Goal: Answer question/provide support

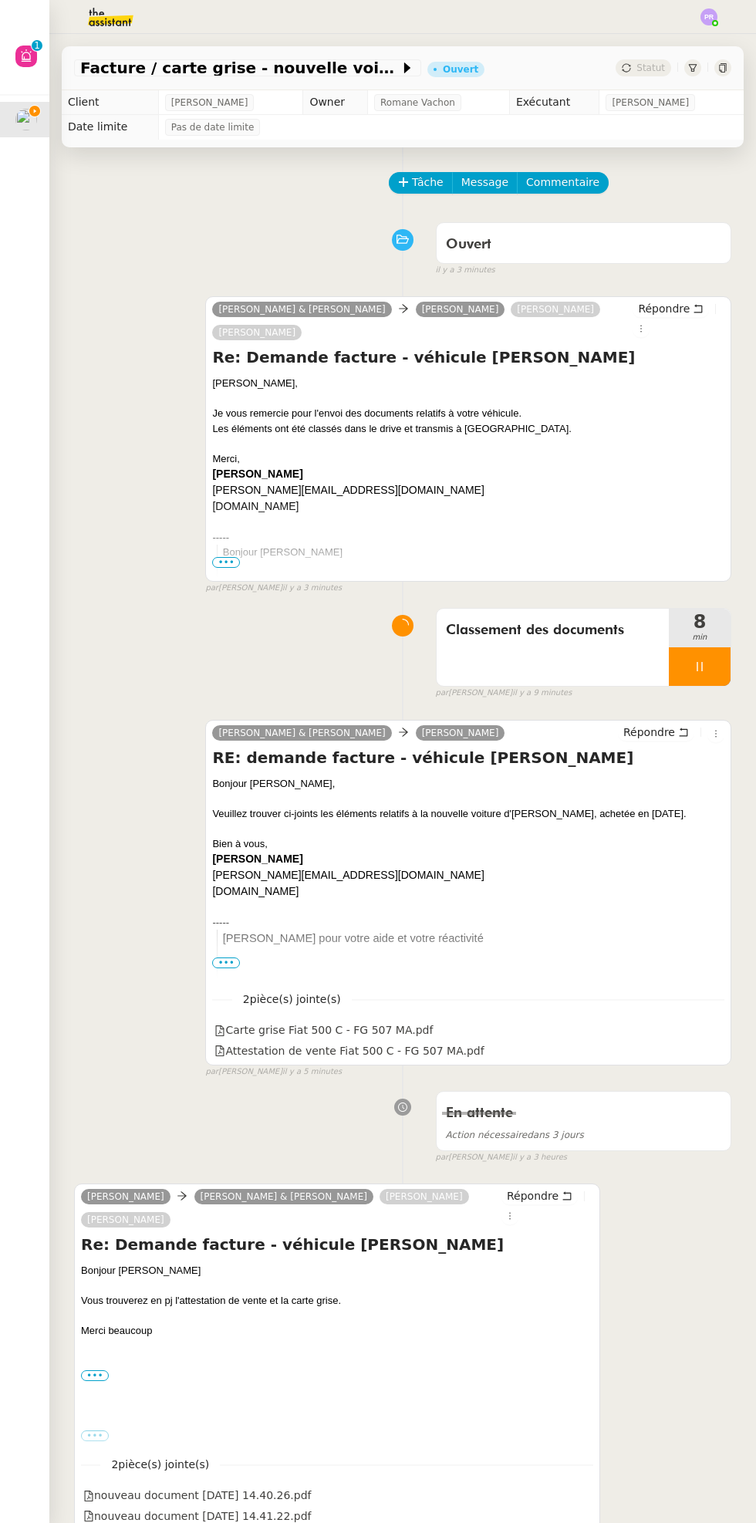
click at [724, 667] on div at bounding box center [700, 666] width 62 height 39
click at [715, 665] on icon at bounding box center [715, 666] width 12 height 12
click at [641, 62] on span "Statut" at bounding box center [651, 67] width 29 height 11
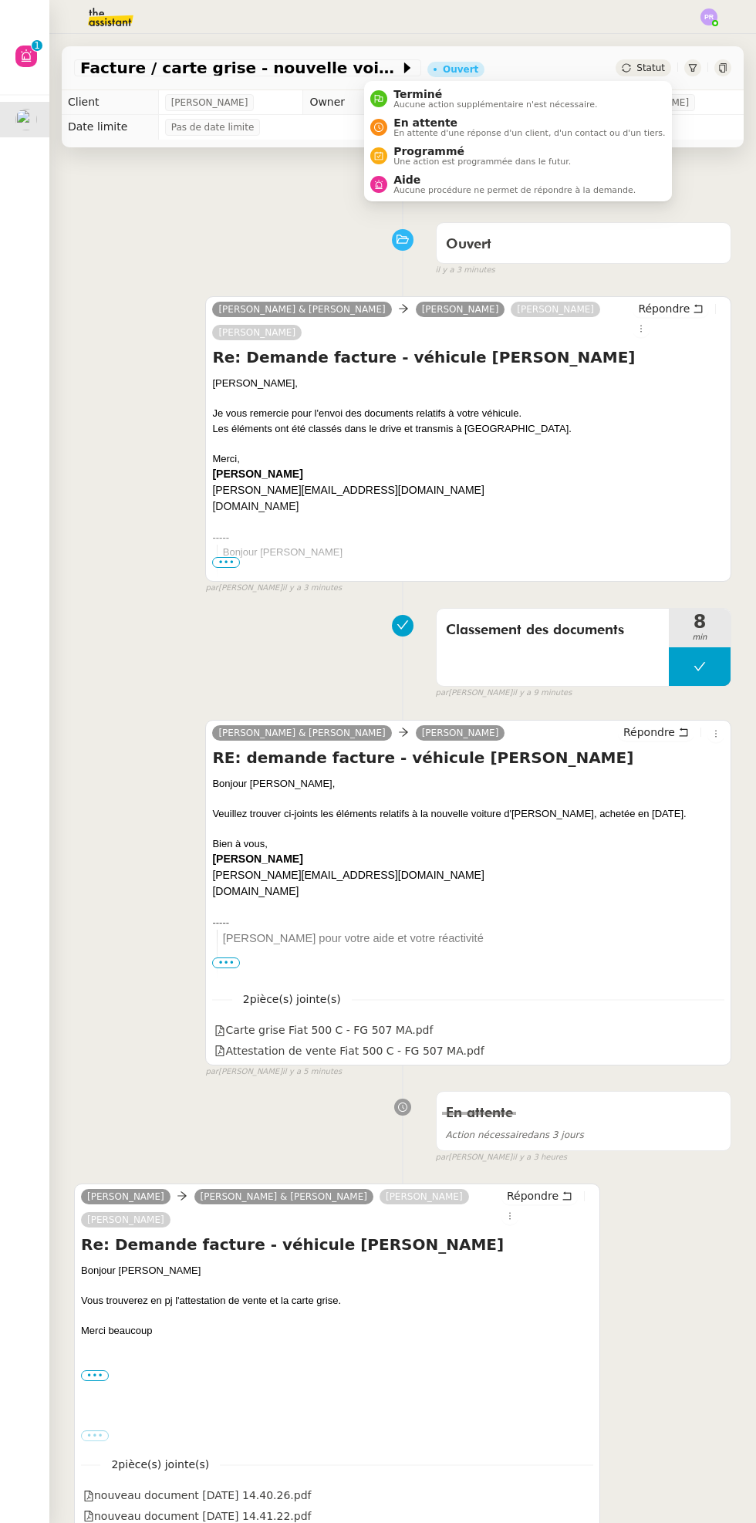
click at [552, 104] on span "Aucune action supplémentaire n'est nécessaire." at bounding box center [496, 104] width 204 height 8
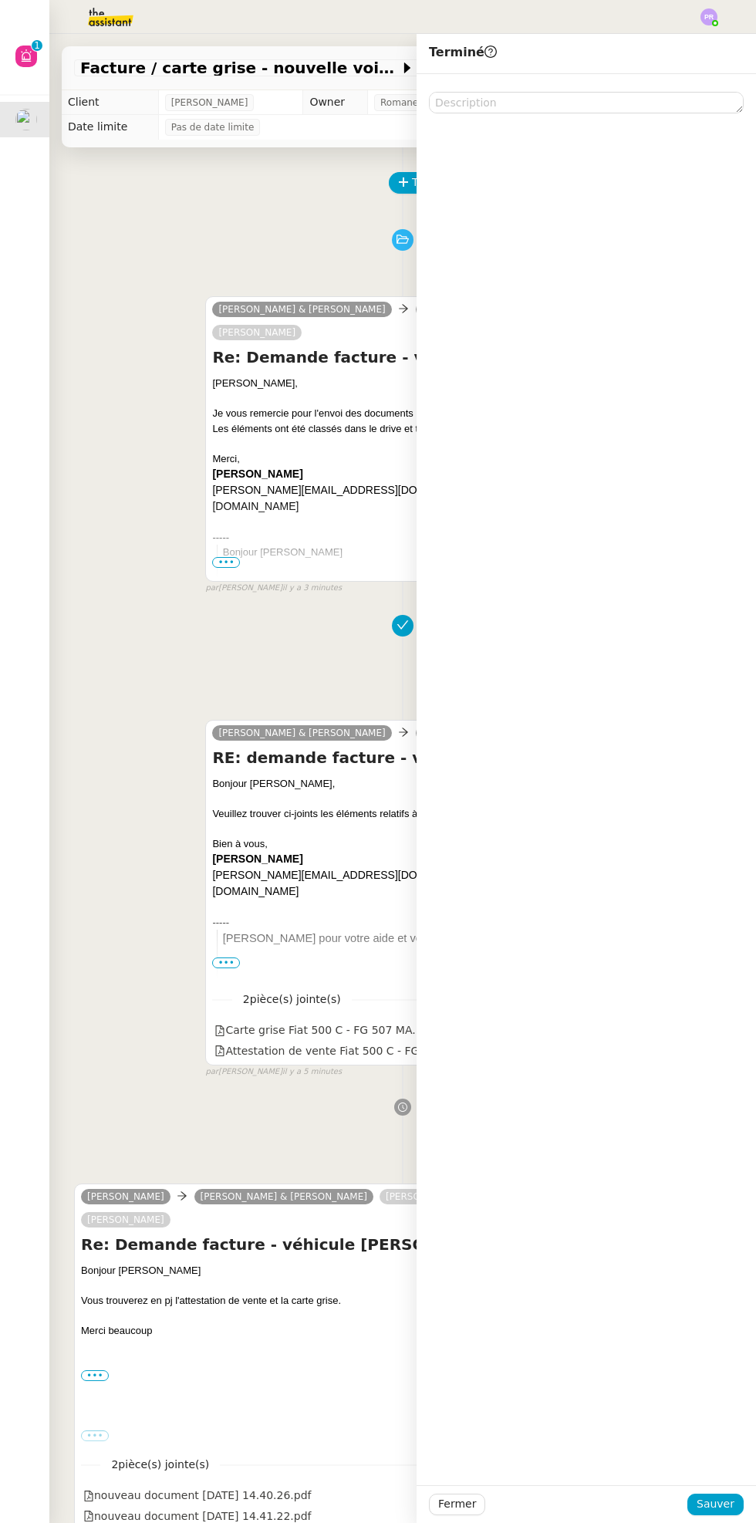
click at [728, 1520] on div "Fermer Sauver" at bounding box center [586, 1504] width 339 height 38
click at [718, 1507] on span "Sauver" at bounding box center [716, 1504] width 38 height 18
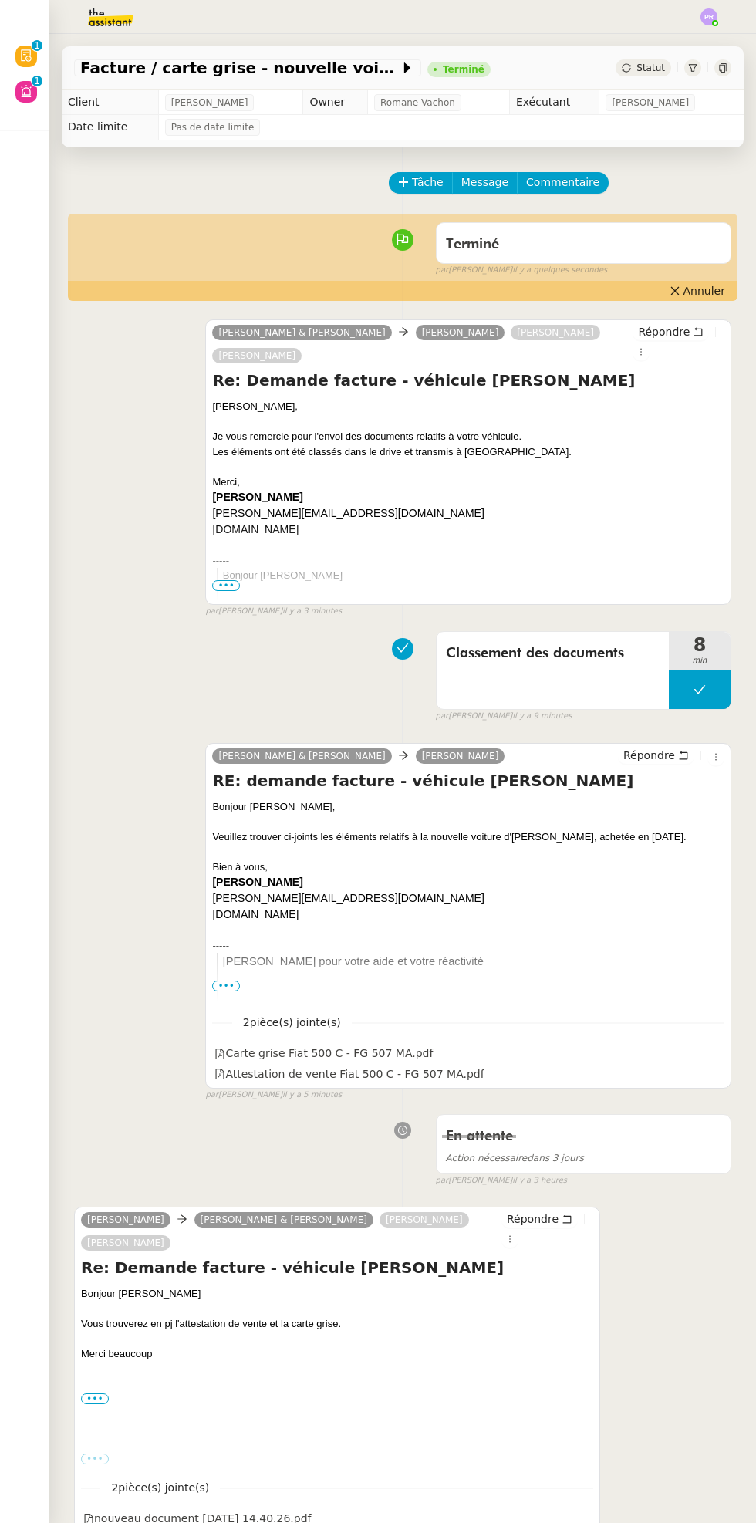
click at [21, 96] on icon at bounding box center [26, 91] width 12 height 12
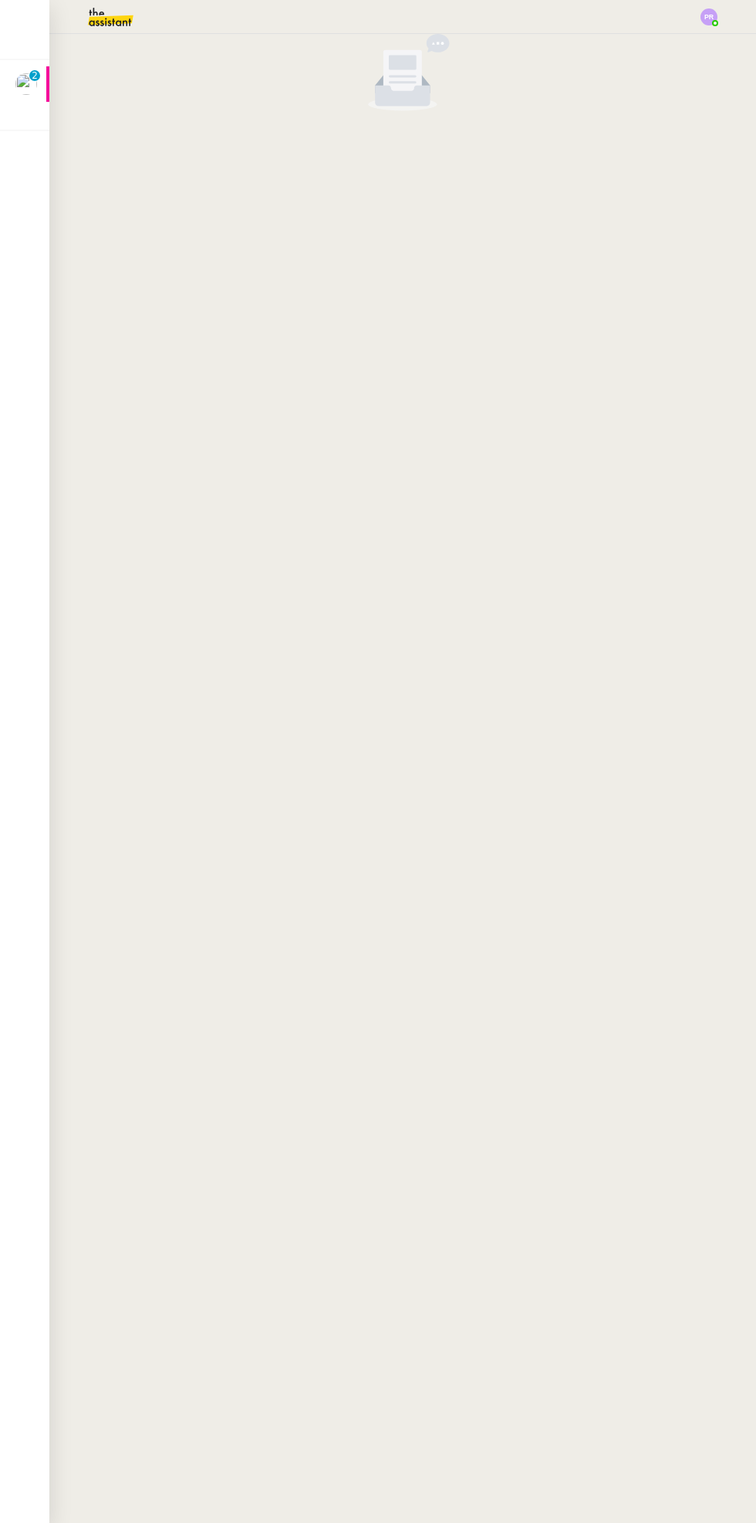
click at [38, 77] on nz-badge-sup "0 1 2 3 4 5 6 7 8 9" at bounding box center [34, 75] width 11 height 11
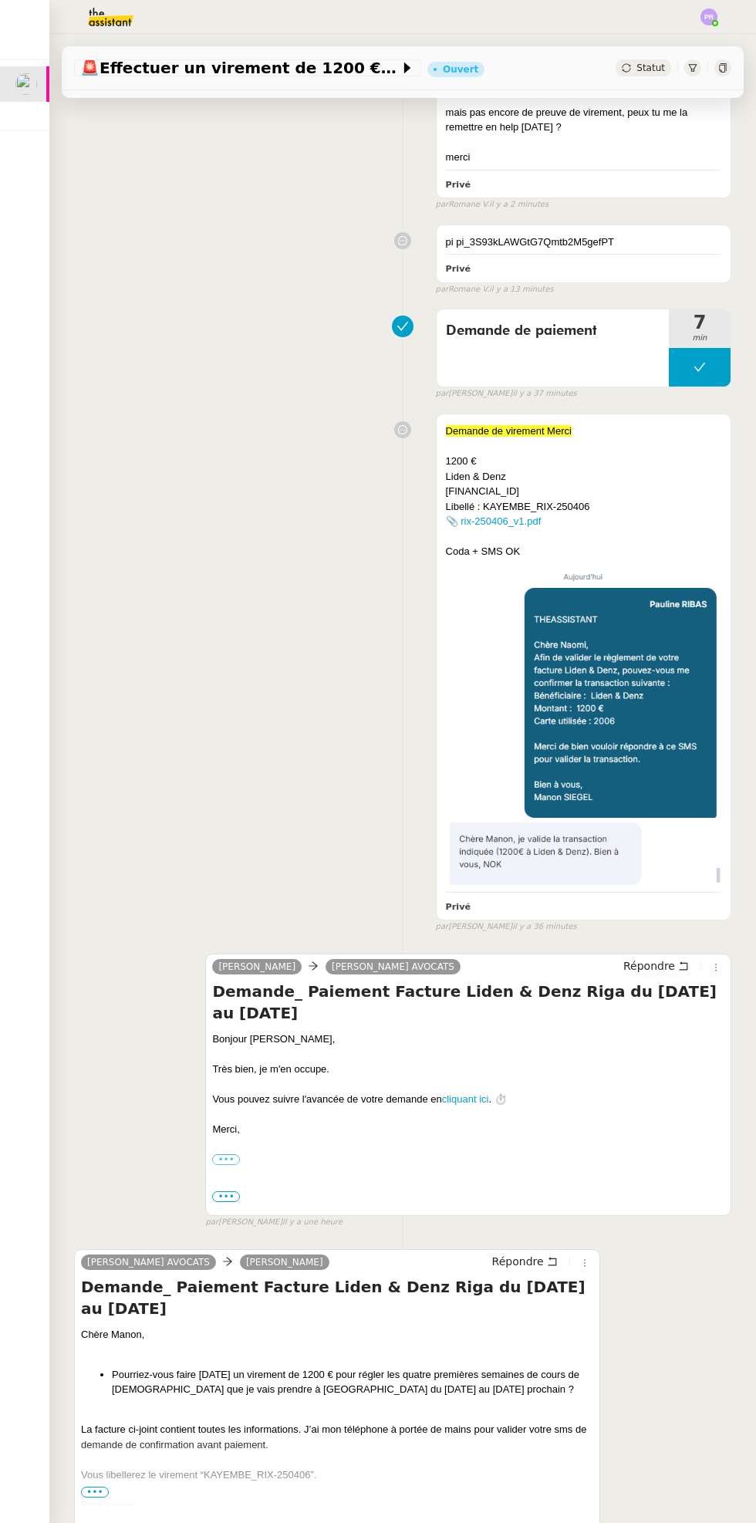
scroll to position [427, 0]
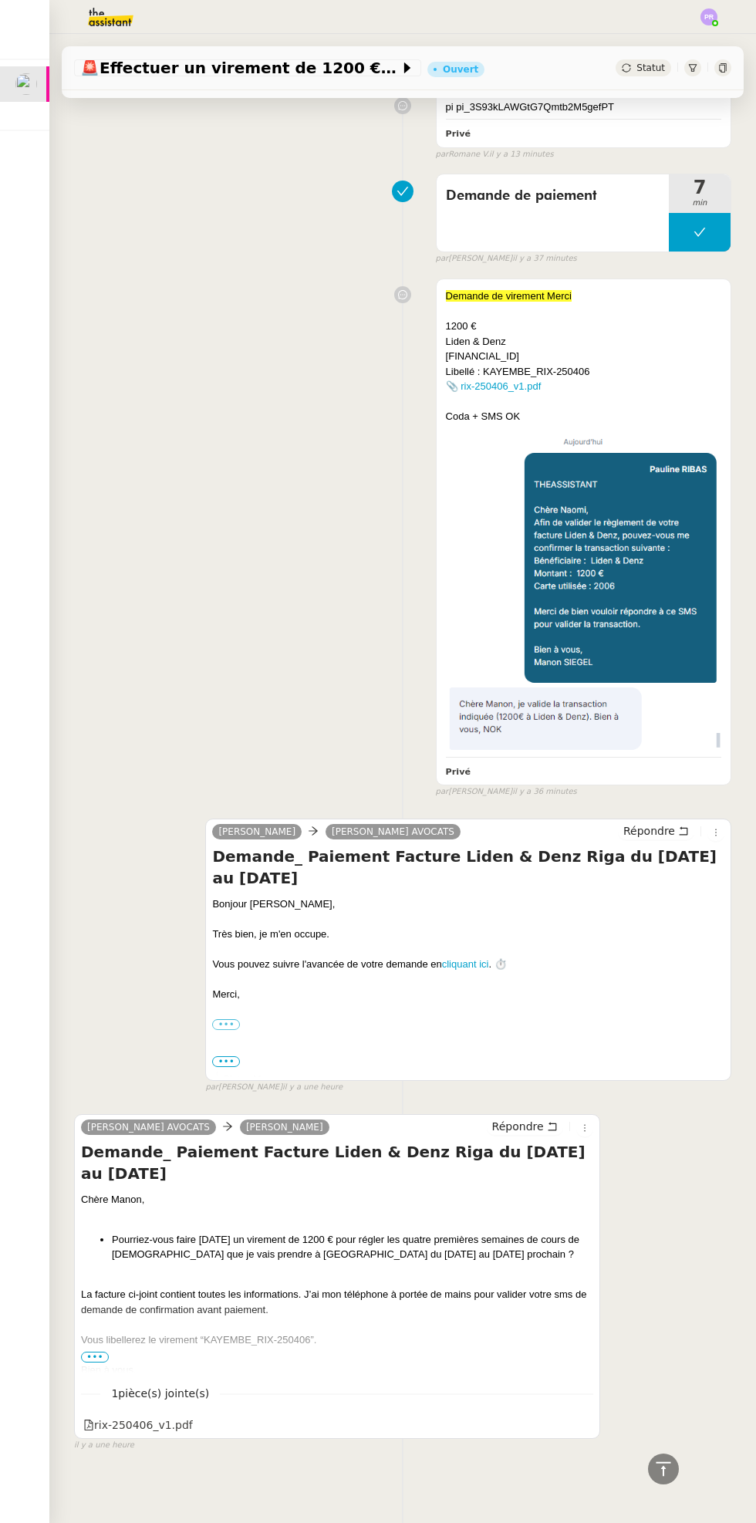
click at [99, 1343] on div "Vous libellerez le virement “KAYEMBE_RIX-250406”." at bounding box center [337, 1339] width 512 height 15
click at [112, 1363] on div "Bien à vous," at bounding box center [337, 1370] width 512 height 15
click at [103, 1355] on span "•••" at bounding box center [95, 1357] width 28 height 11
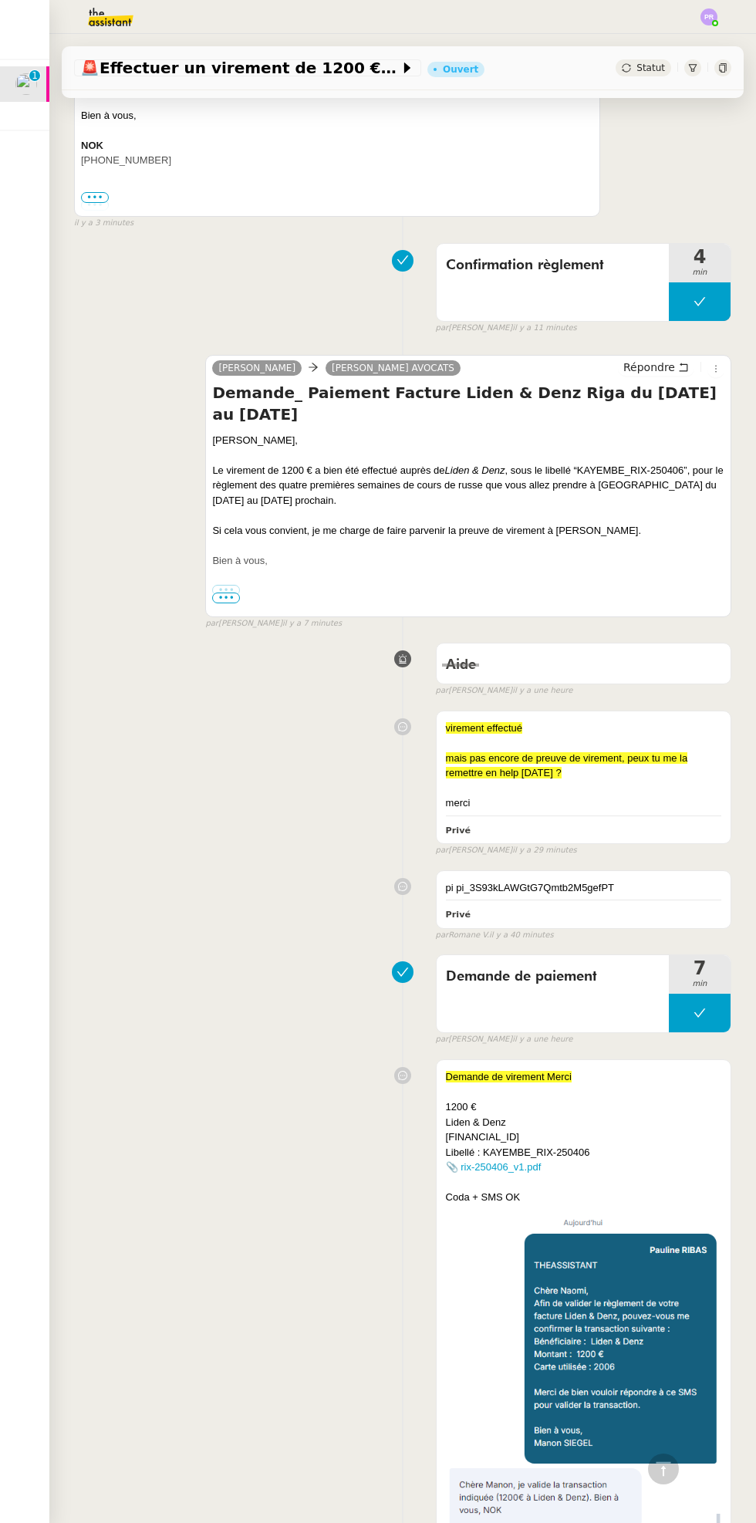
scroll to position [0, 0]
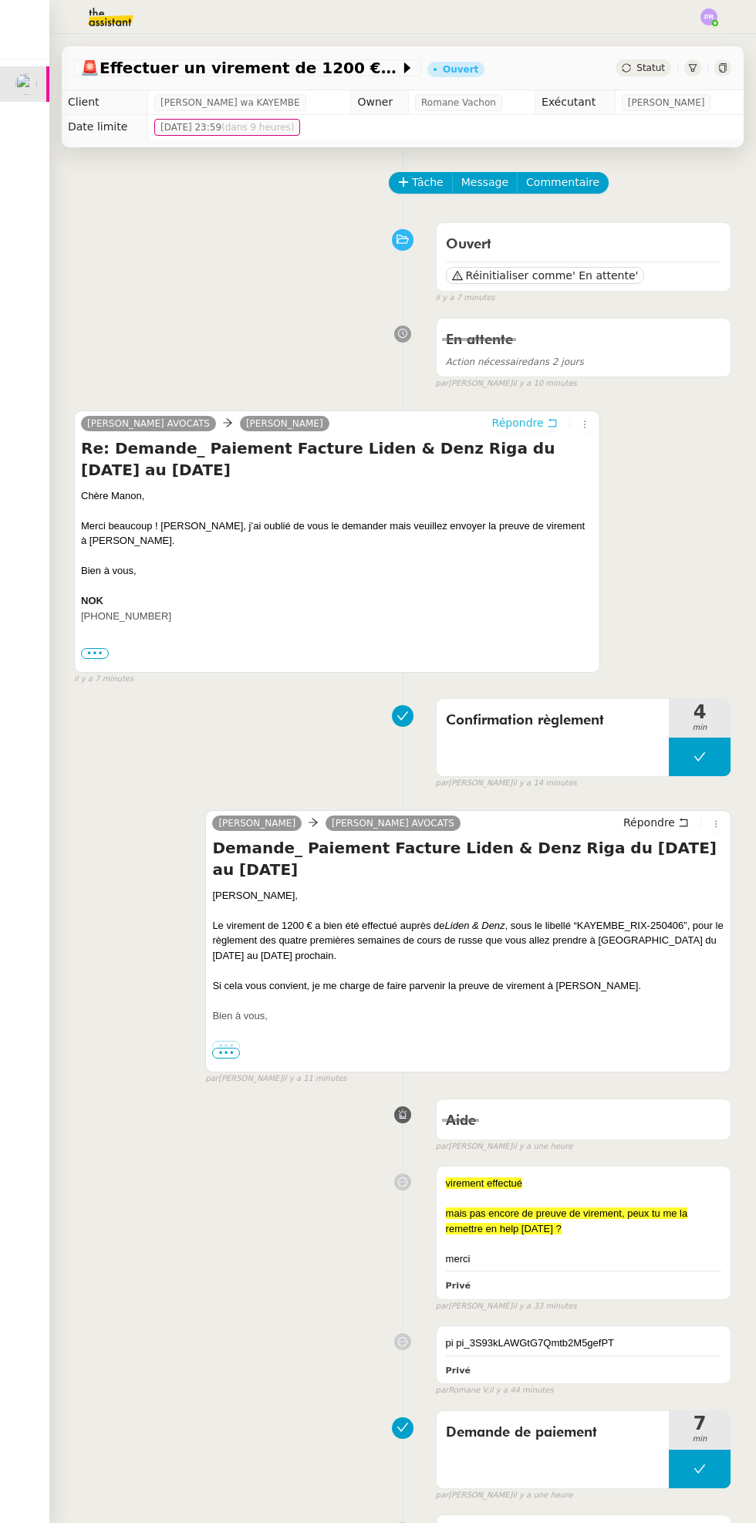
click at [529, 426] on span "Répondre" at bounding box center [518, 422] width 52 height 15
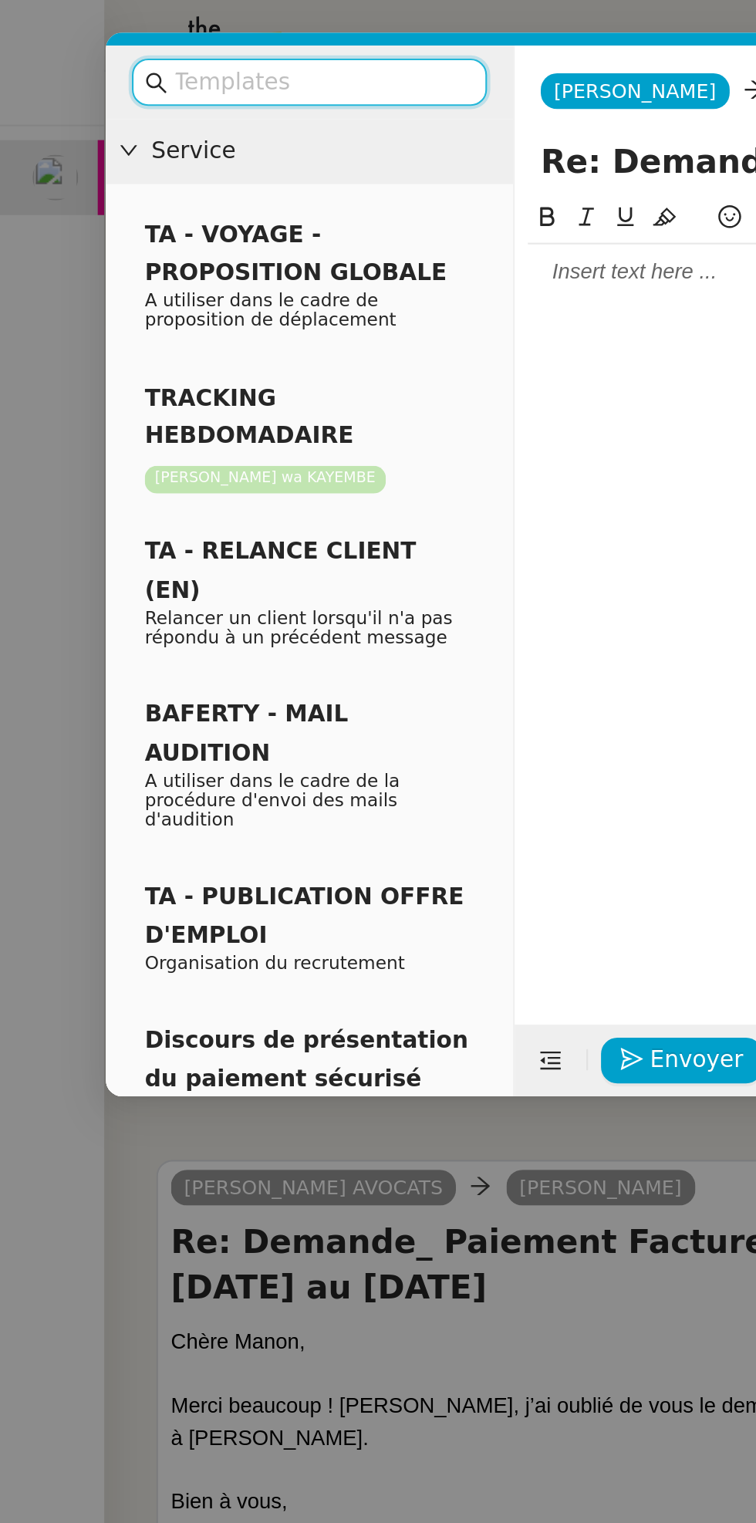
click at [314, 137] on div at bounding box center [475, 129] width 450 height 26
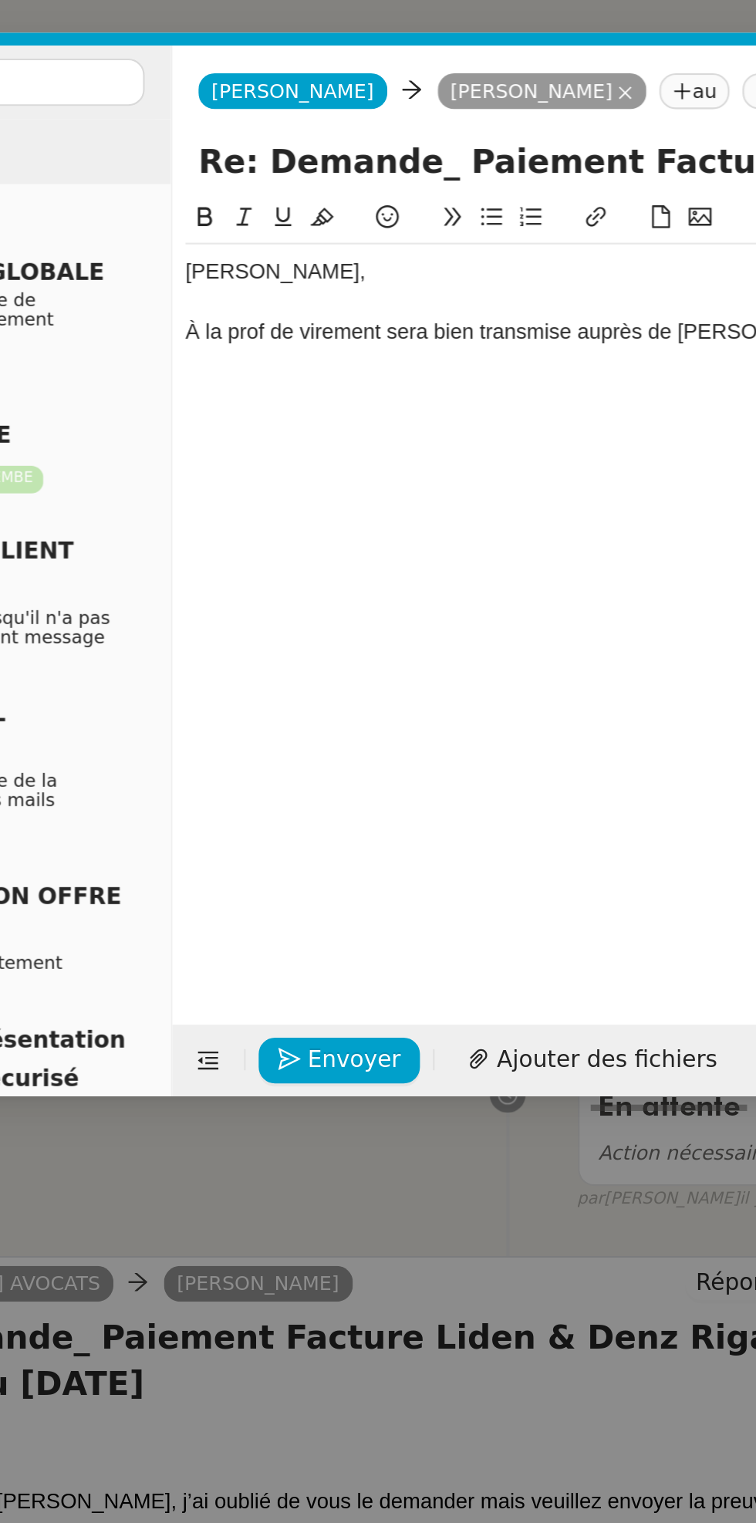
click at [267, 129] on div "[PERSON_NAME]," at bounding box center [475, 129] width 450 height 14
click at [273, 131] on div "[PERSON_NAME]," at bounding box center [475, 129] width 450 height 14
click at [291, 163] on div "À la prof de virement sera bien transmise auprès de [PERSON_NAME]" at bounding box center [475, 157] width 450 height 14
click at [497, 185] on div "[PERSON_NAME], La preuve de virement sera bien transmise auprès de [PERSON_NAME]" at bounding box center [475, 277] width 450 height 367
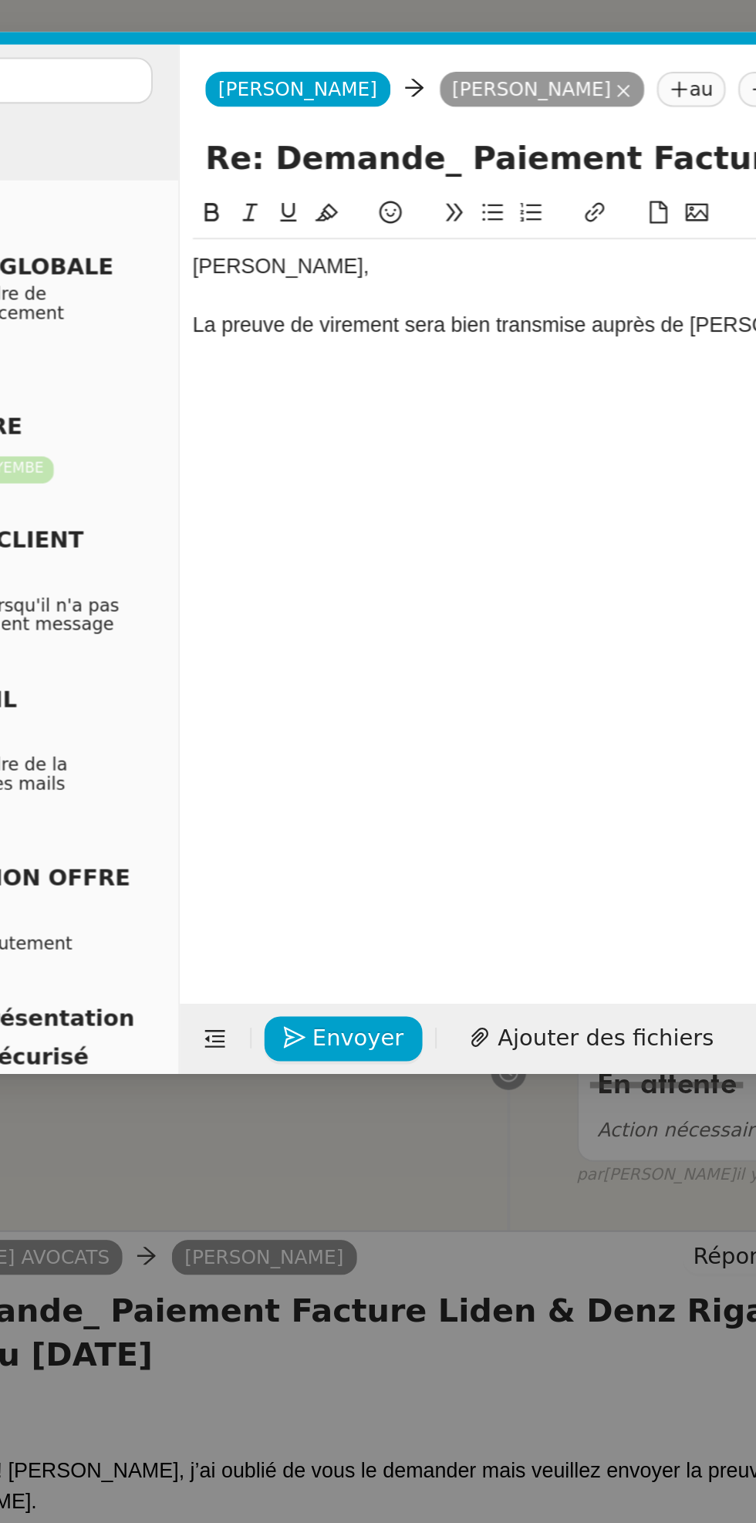
click at [496, 161] on div "La preuve de virement sera bien transmise auprès de [PERSON_NAME]" at bounding box center [475, 157] width 450 height 14
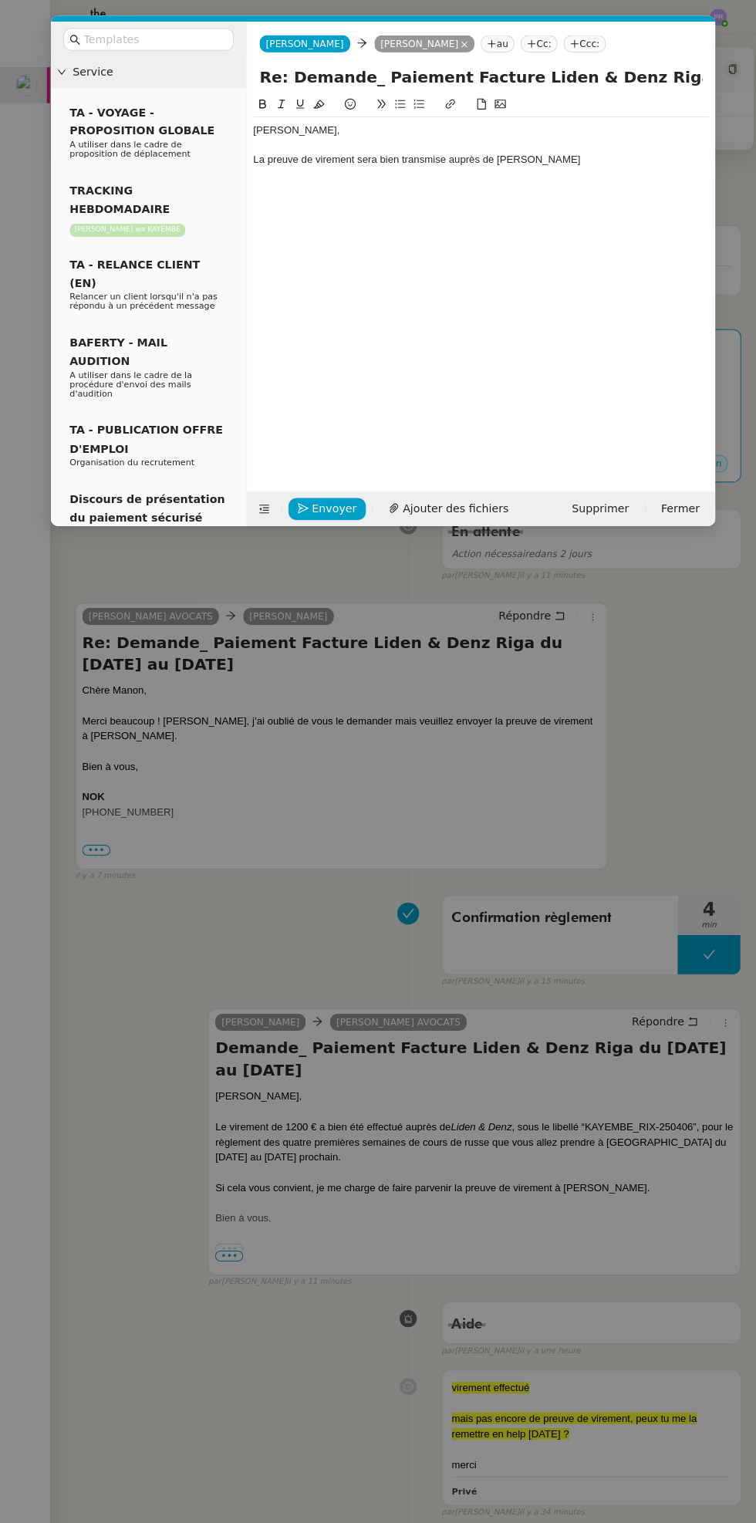
click at [593, 160] on div "La preuve de virement sera bien transmise auprès de [PERSON_NAME]" at bounding box center [475, 157] width 450 height 14
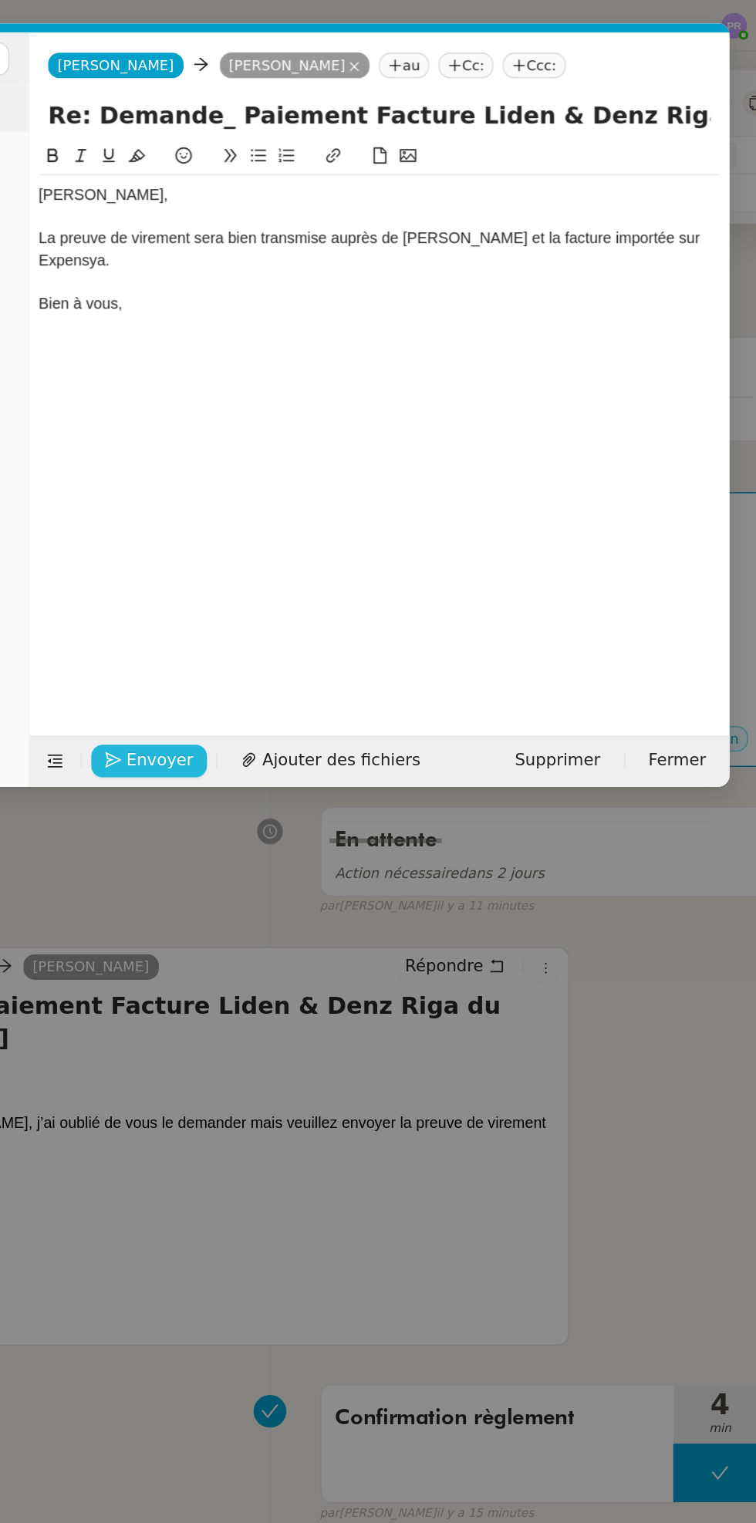
click at [344, 494] on span "Envoyer" at bounding box center [330, 502] width 44 height 18
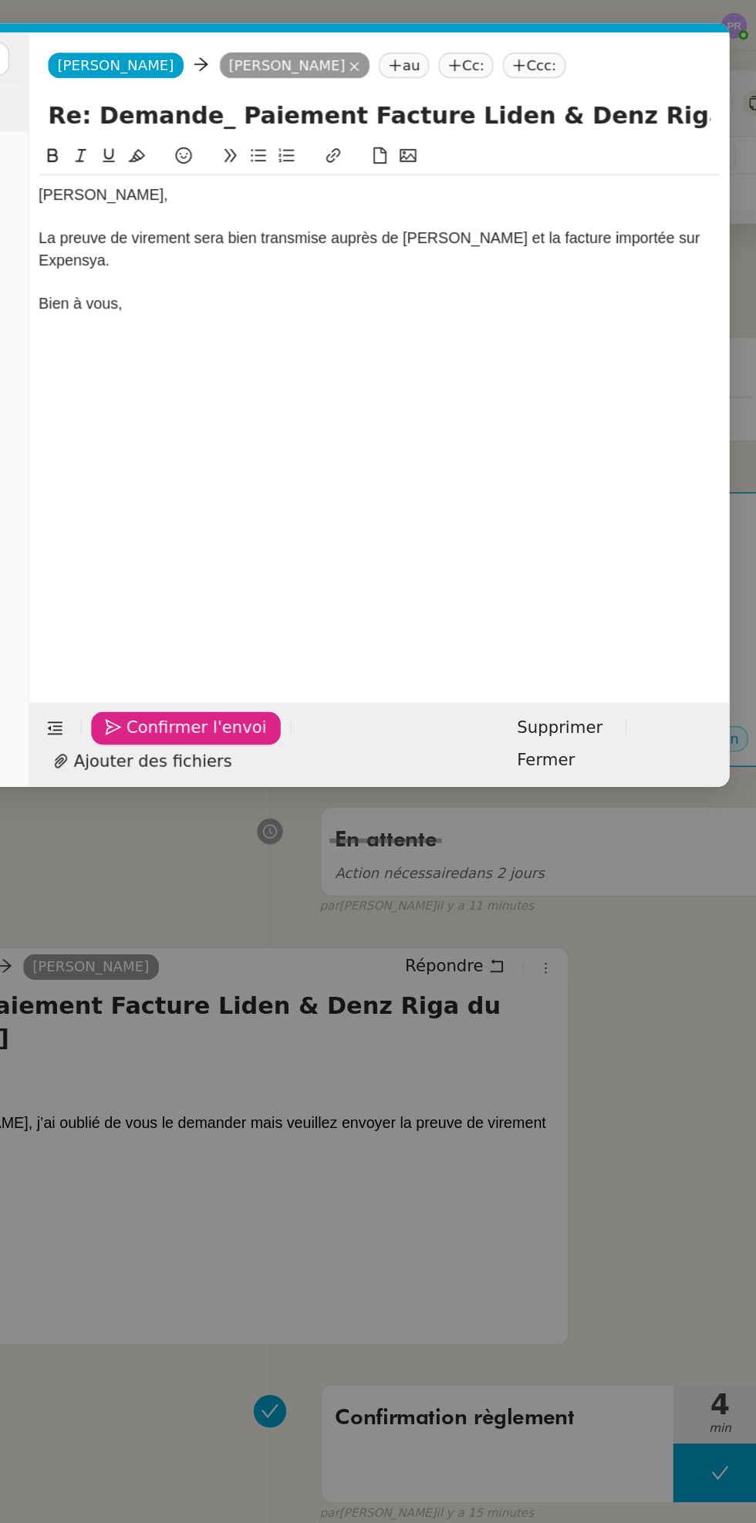
click at [329, 489] on span "Confirmer l'envoi" at bounding box center [354, 480] width 93 height 18
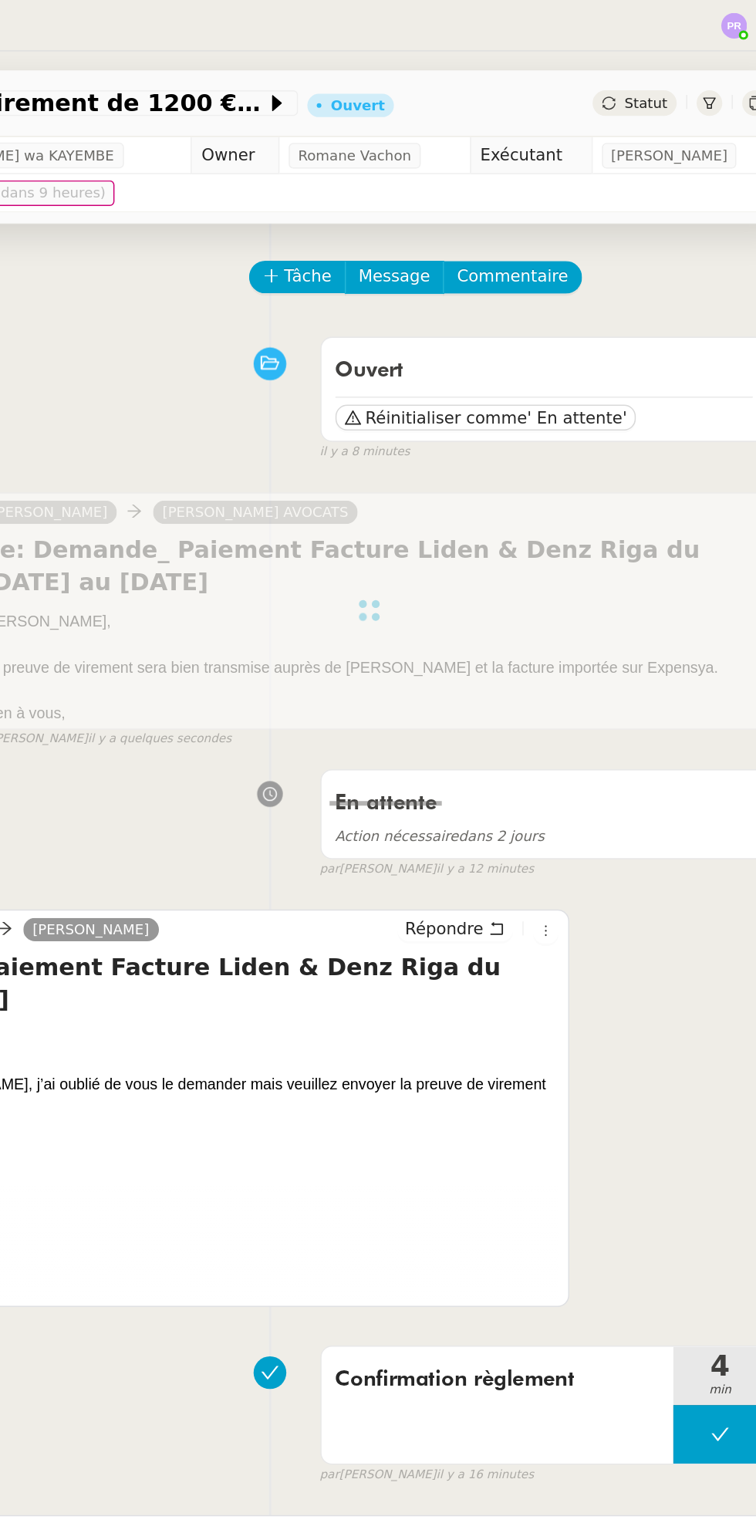
click at [689, 960] on button at bounding box center [700, 946] width 62 height 39
click at [674, 959] on div at bounding box center [684, 946] width 31 height 39
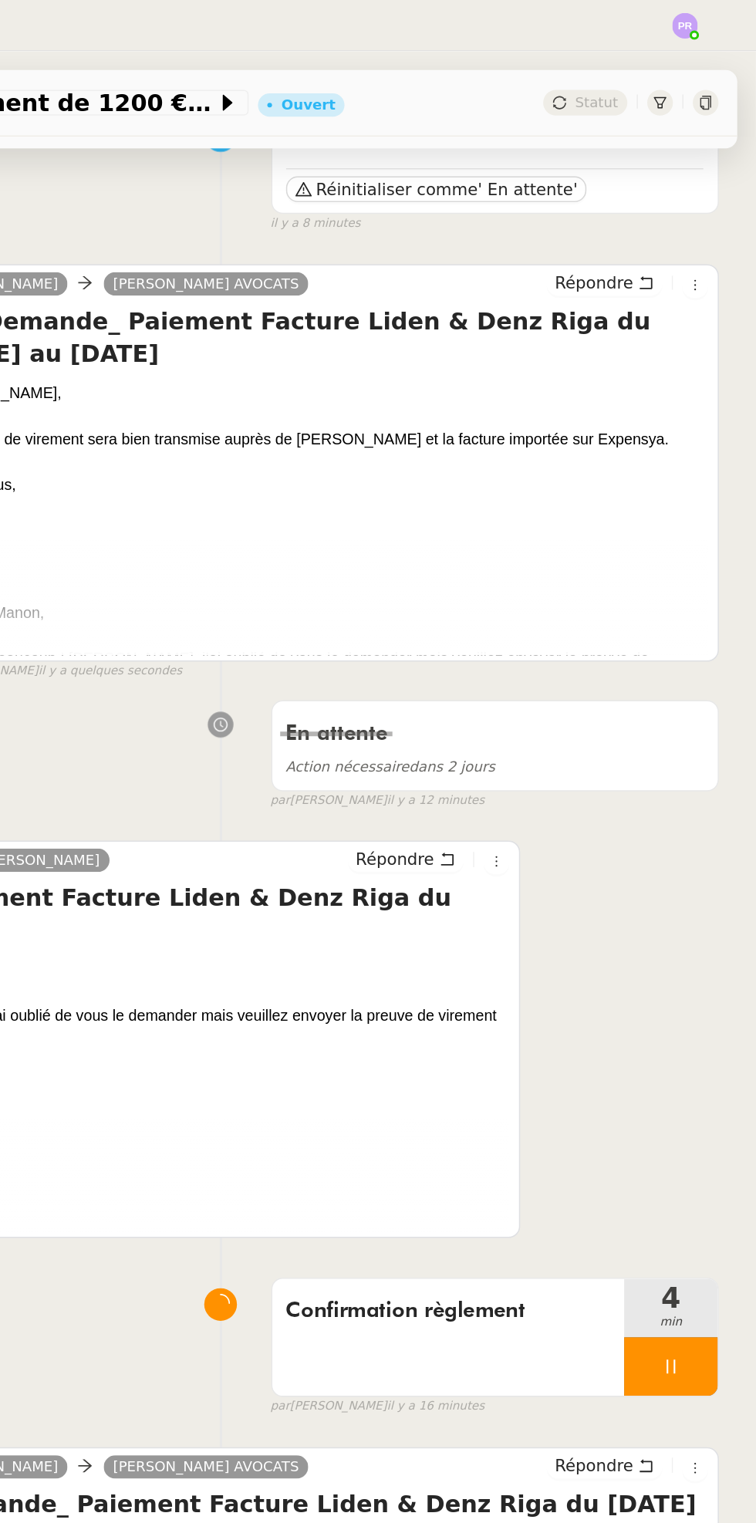
scroll to position [161, 0]
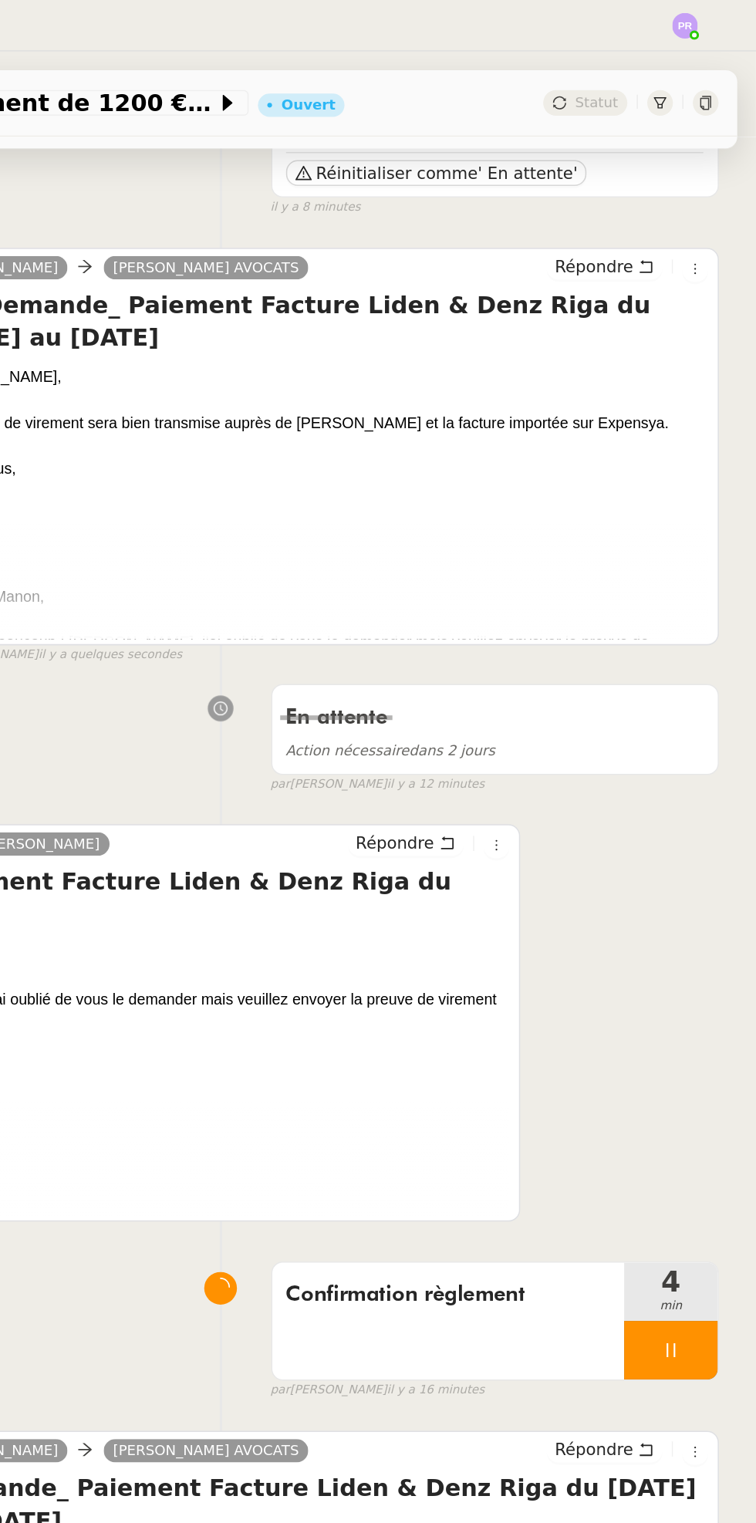
click at [714, 839] on span "4" at bounding box center [700, 846] width 62 height 19
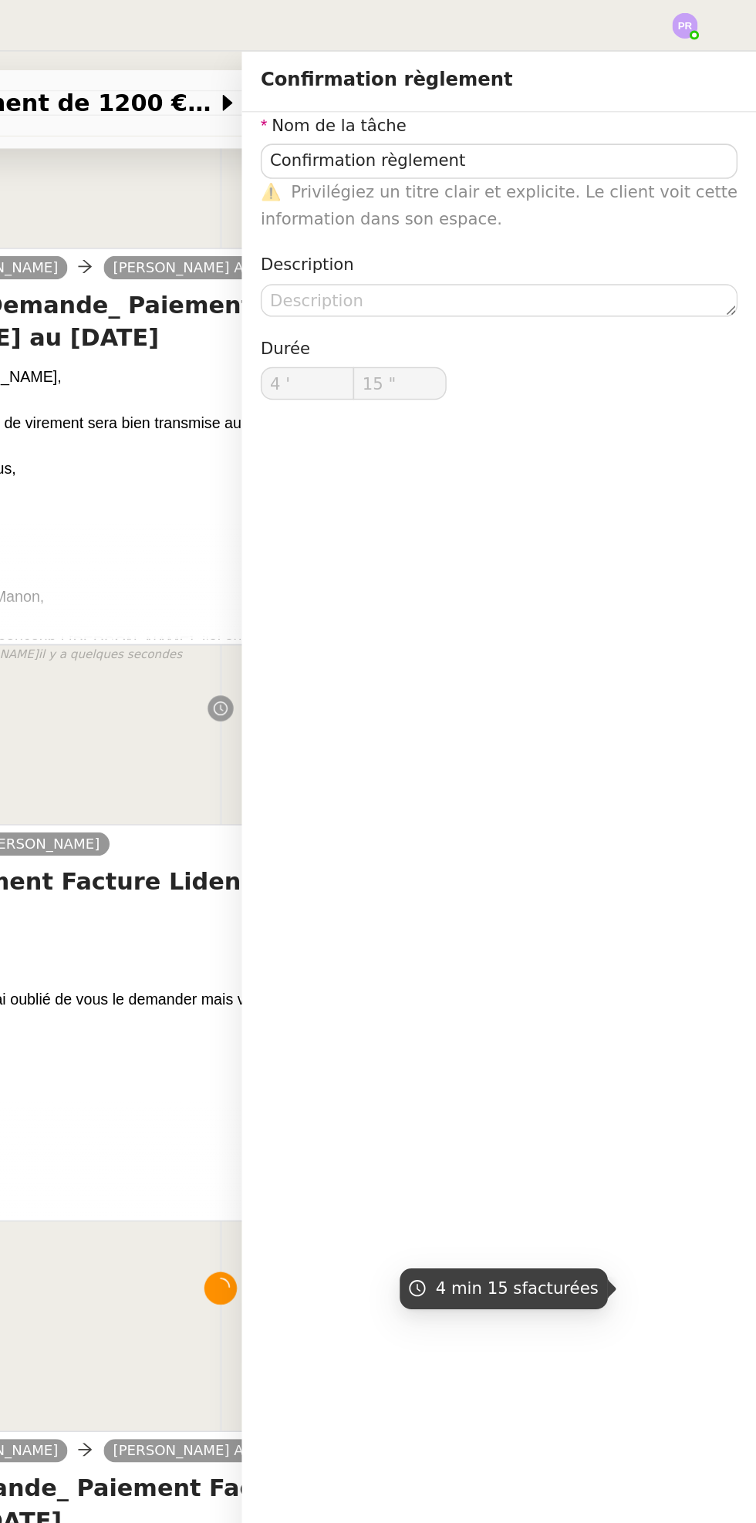
type input "16 ""
click at [360, 890] on div "Confirmation règlement 4 min false par [PERSON_NAME] il y a 16 minutes" at bounding box center [402, 875] width 657 height 99
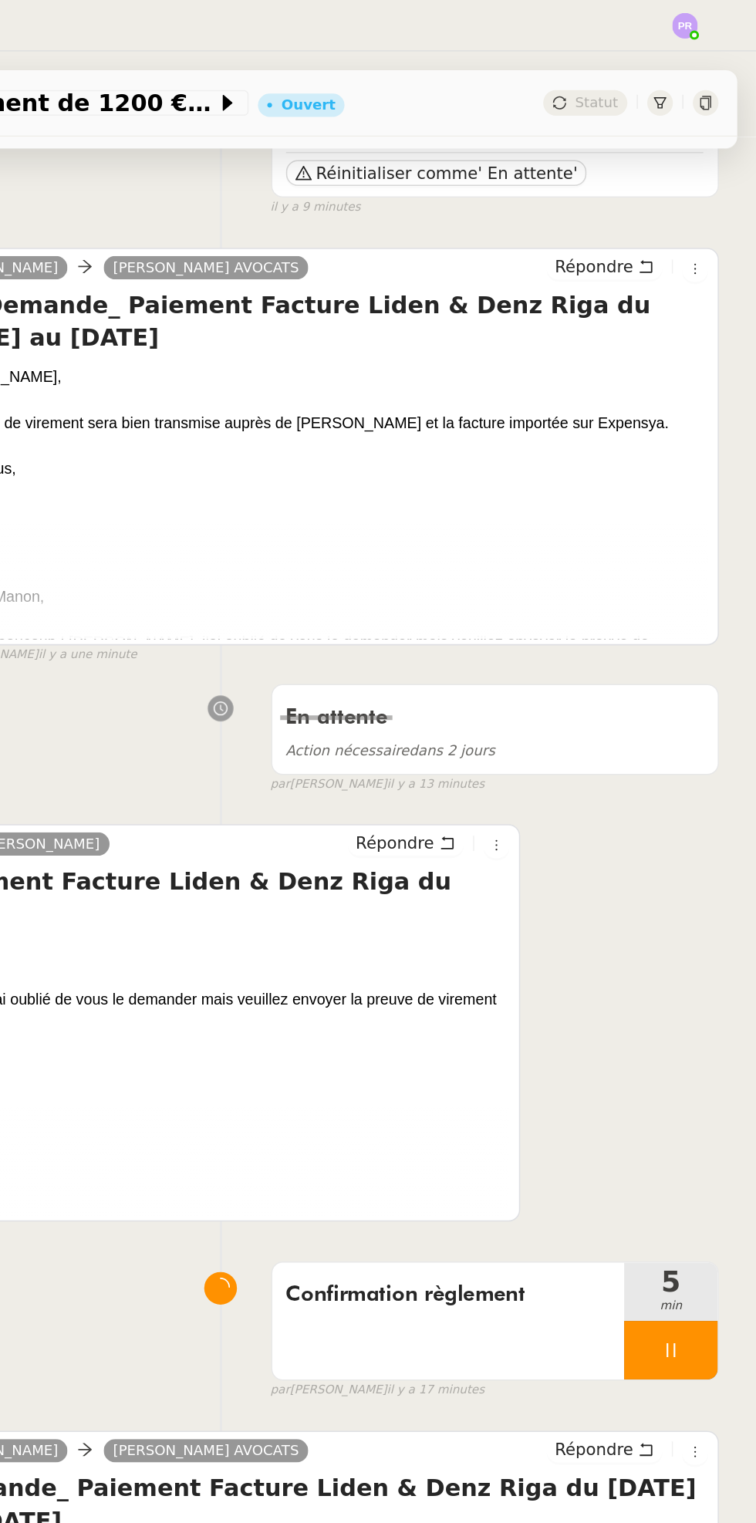
click at [725, 883] on div at bounding box center [700, 891] width 62 height 39
click at [725, 888] on button at bounding box center [715, 891] width 31 height 39
click at [643, 61] on div "Statut" at bounding box center [644, 67] width 56 height 17
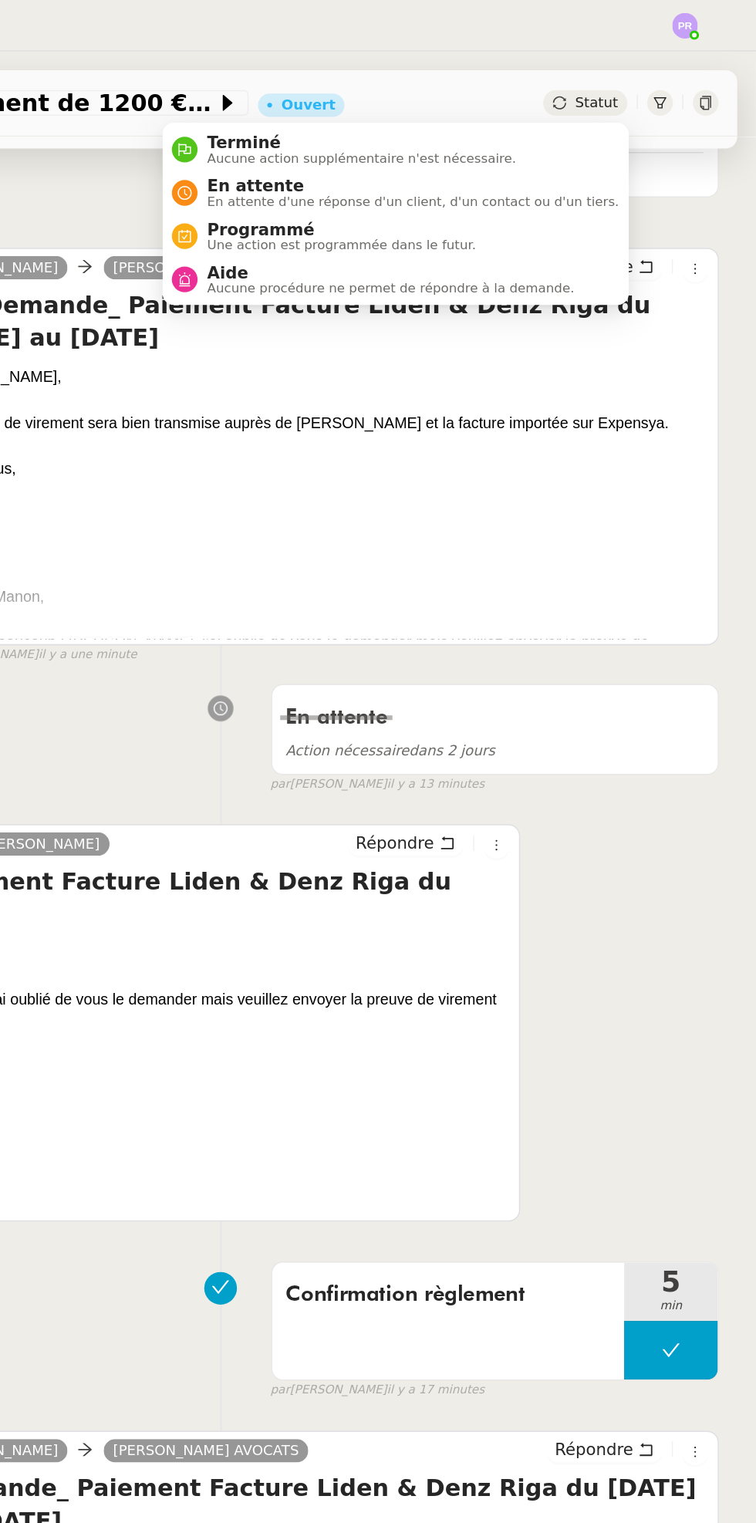
click at [507, 125] on span "En attente" at bounding box center [530, 123] width 272 height 12
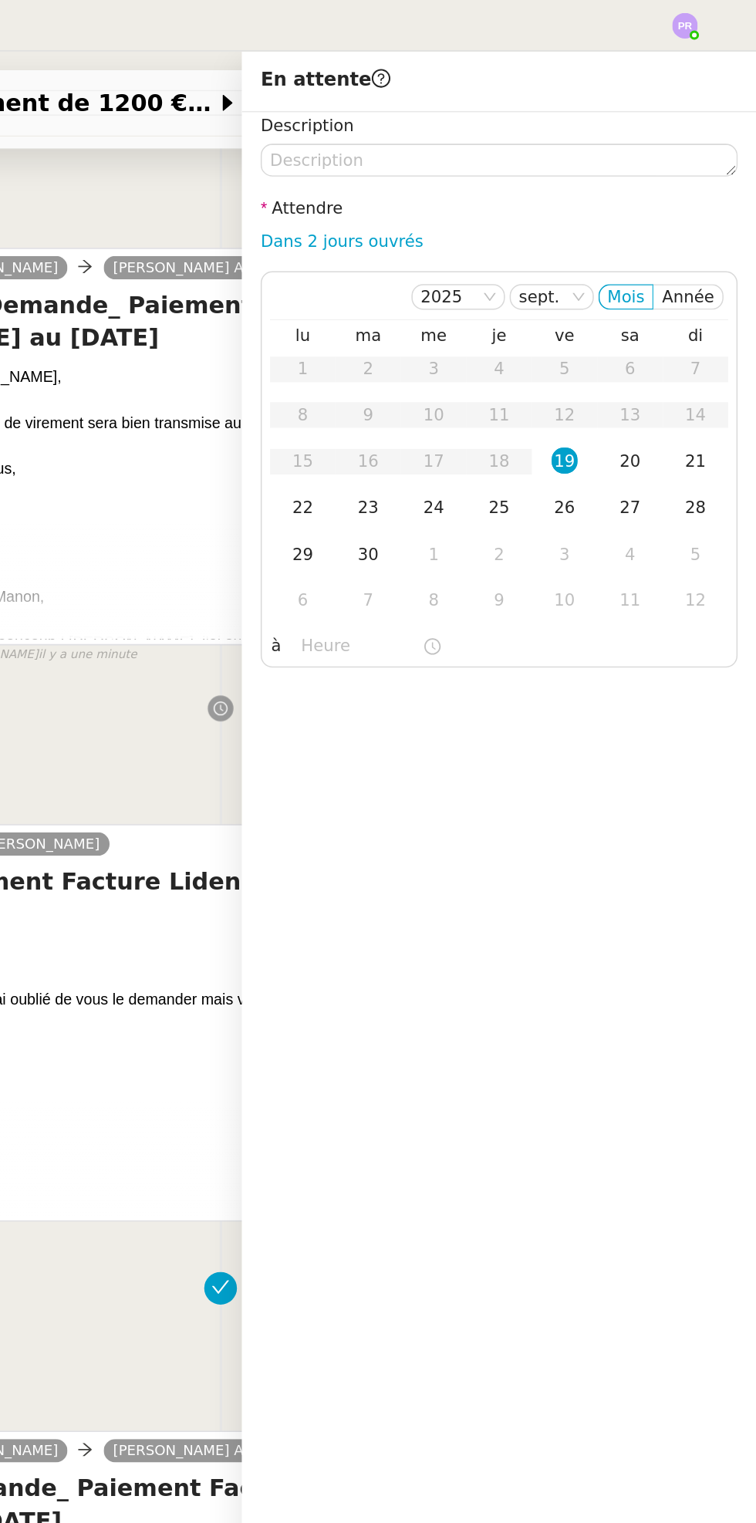
click at [324, 450] on div "En attente Action nécessaire dans 2 jours false par [PERSON_NAME] il y a 13 min…" at bounding box center [402, 483] width 657 height 79
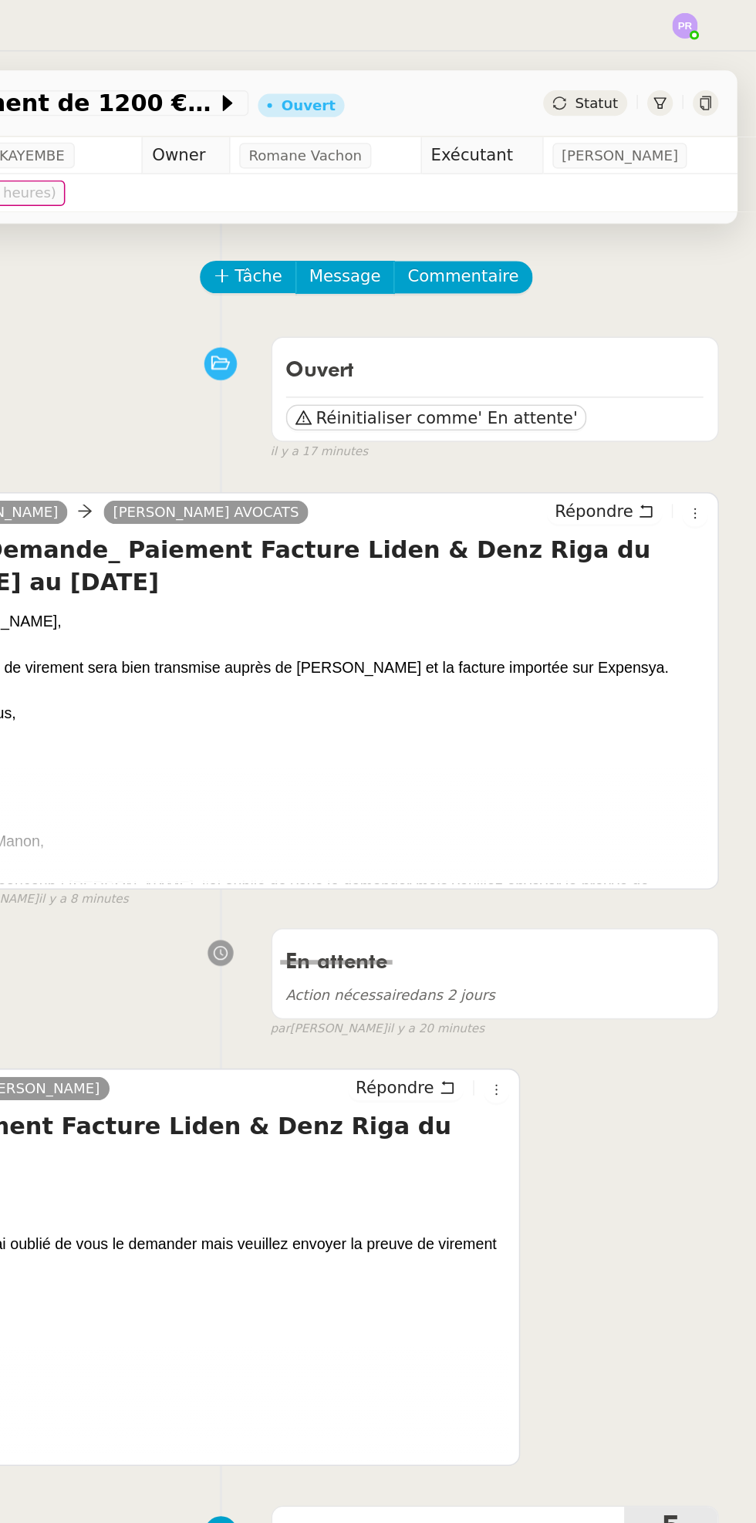
click at [659, 74] on div "Statut" at bounding box center [644, 67] width 56 height 17
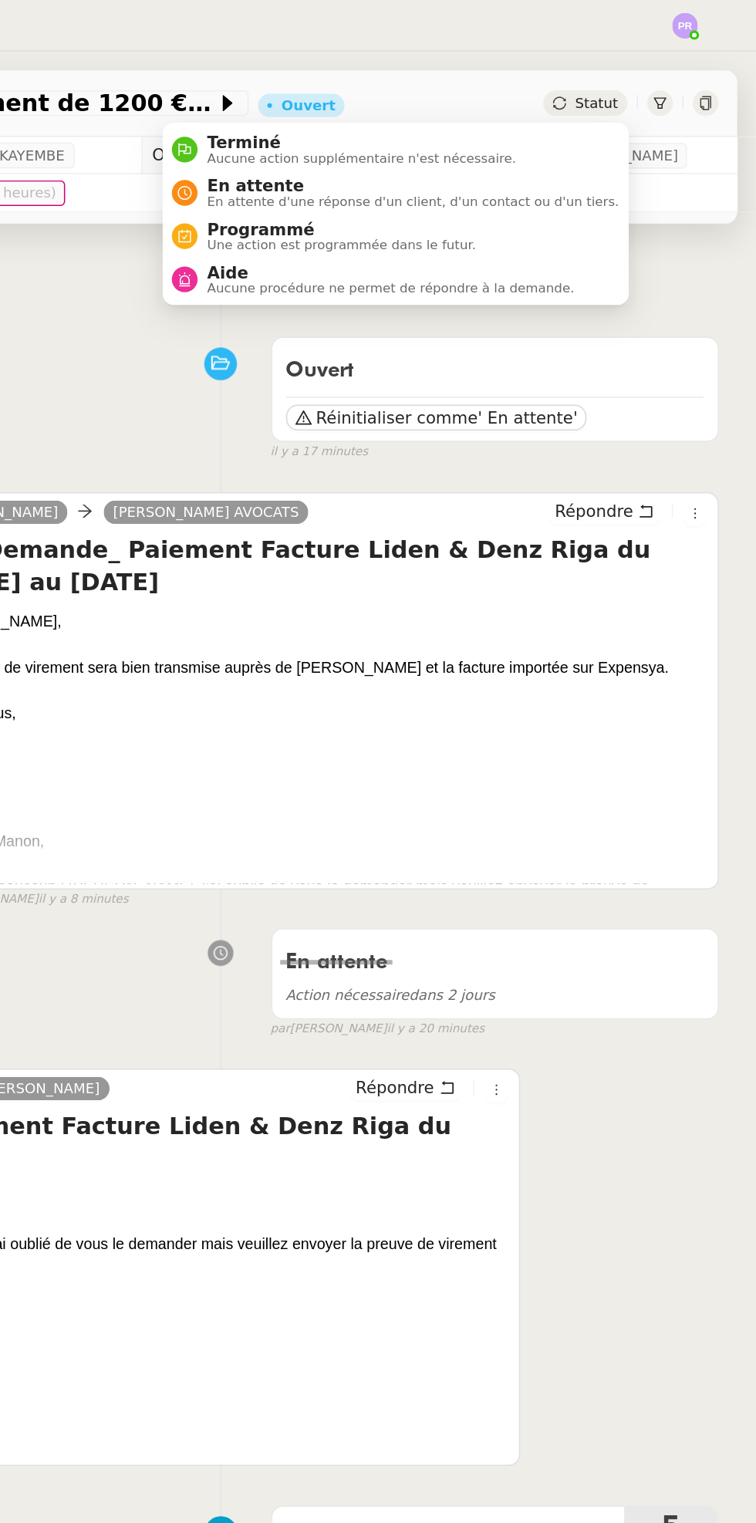
click at [590, 137] on span "En attente d'une réponse d'un client, d'un contact ou d'un tiers." at bounding box center [530, 133] width 272 height 8
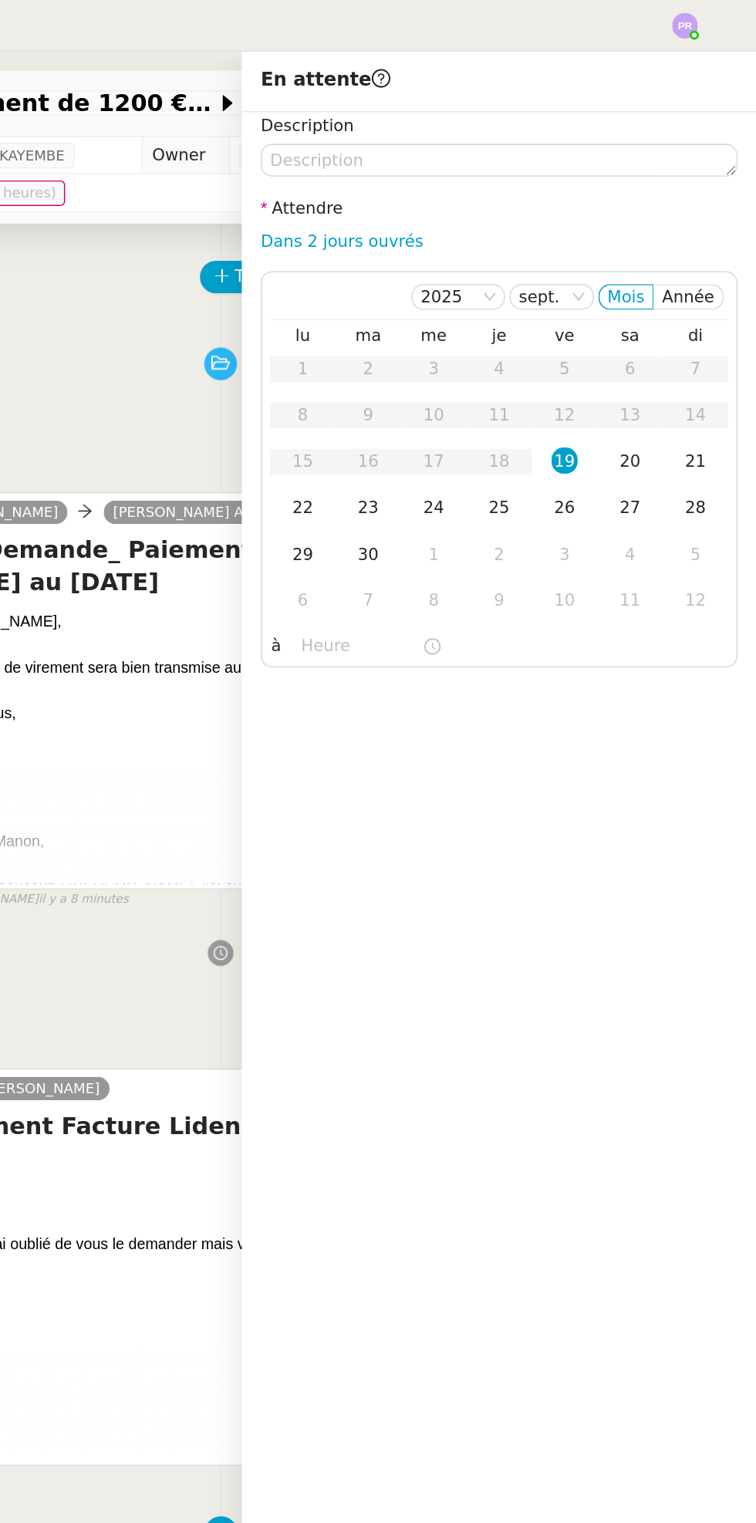
click at [461, 333] on div "22" at bounding box center [456, 334] width 17 height 17
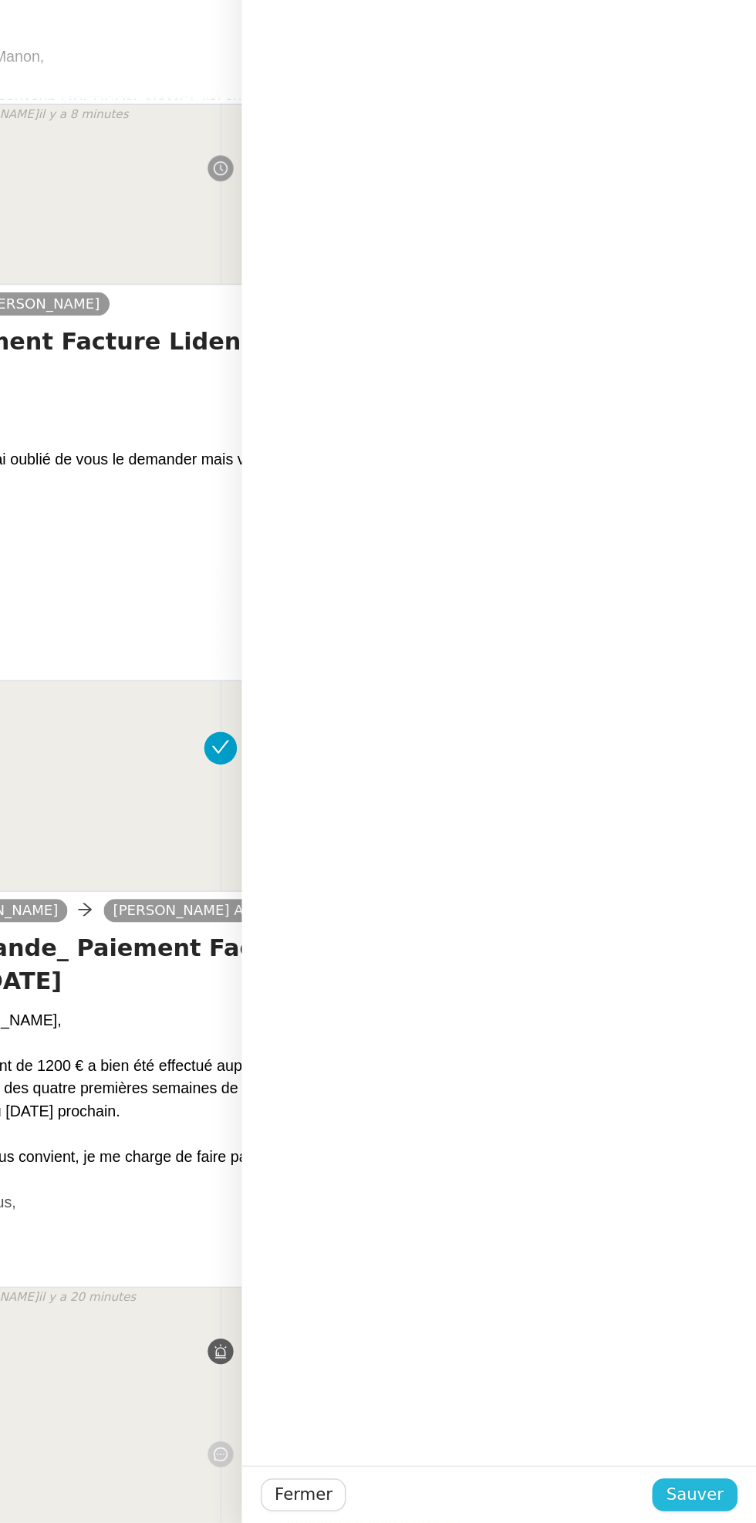
click at [732, 1497] on span "Sauver" at bounding box center [716, 1504] width 38 height 18
